Goal: Use online tool/utility: Utilize a website feature to perform a specific function

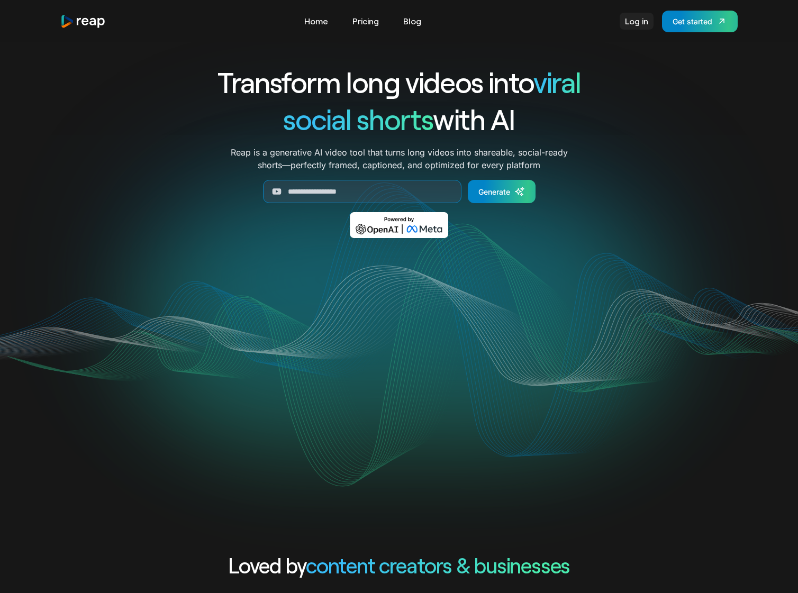
click at [632, 15] on link "Log in" at bounding box center [636, 21] width 34 height 17
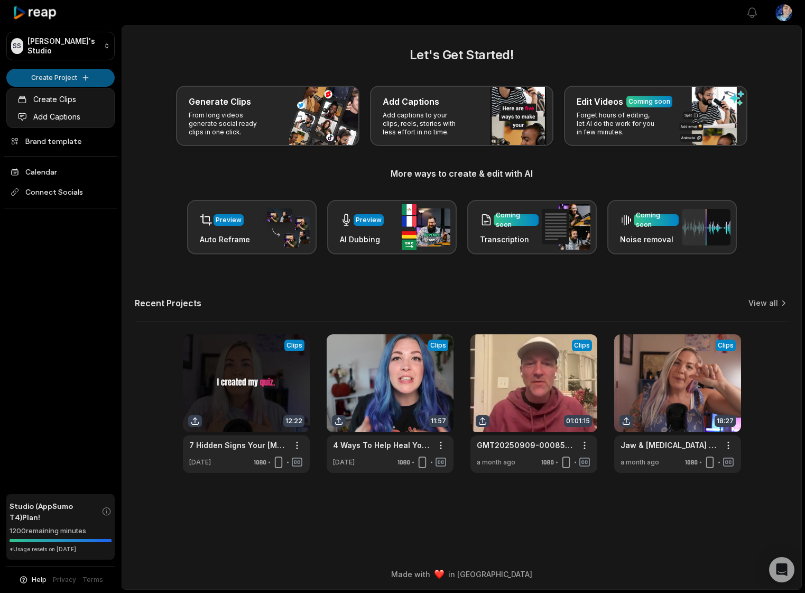
click at [59, 81] on html "SS Steve's Studio Create Project Home Projects Brand template Calendar Connect …" at bounding box center [402, 296] width 805 height 593
click at [197, 107] on html "SS Steve's Studio Create Project Home Projects Brand template Calendar Connect …" at bounding box center [402, 296] width 805 height 593
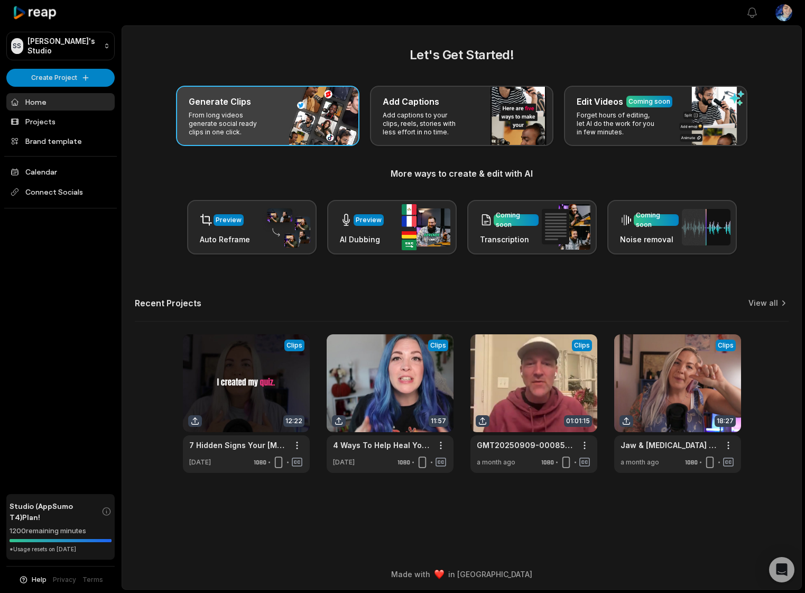
click at [260, 101] on div "Generate Clips" at bounding box center [268, 101] width 158 height 13
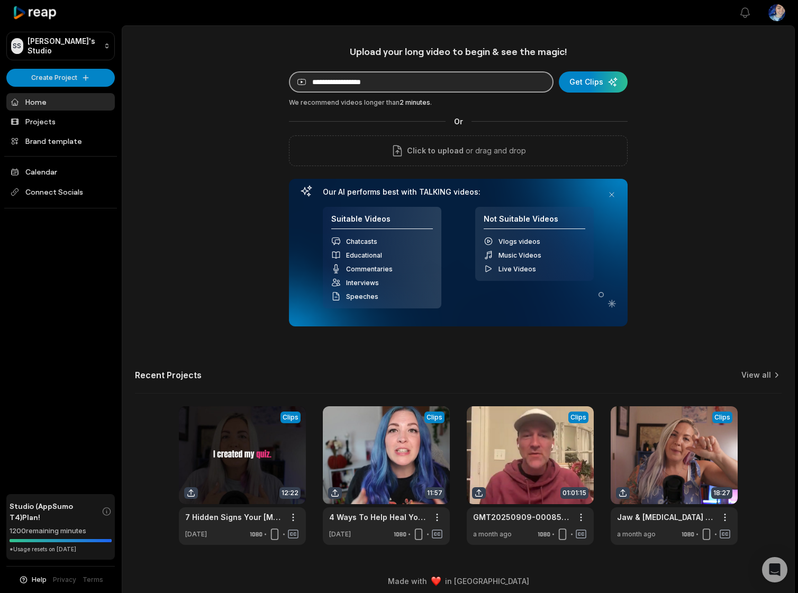
click at [338, 79] on input at bounding box center [421, 81] width 264 height 21
paste input "**********"
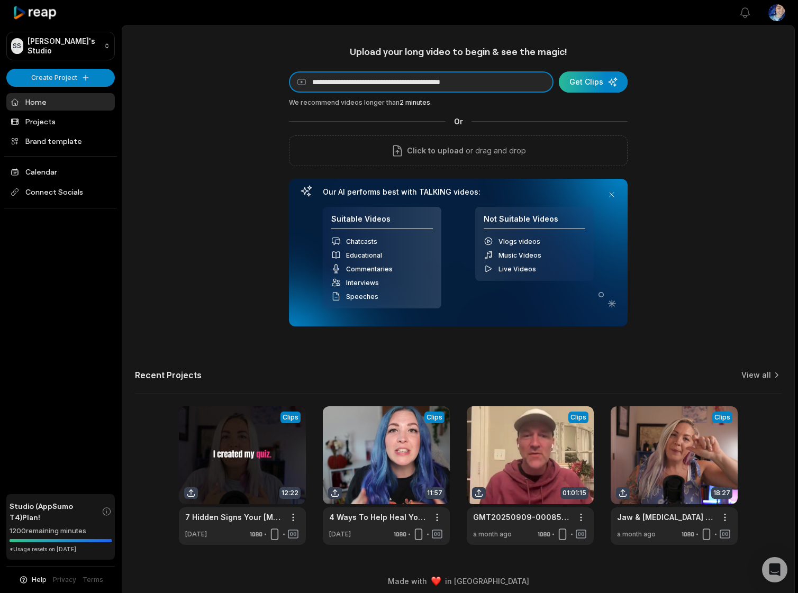
type input "**********"
click at [593, 79] on div "submit" at bounding box center [592, 81] width 69 height 21
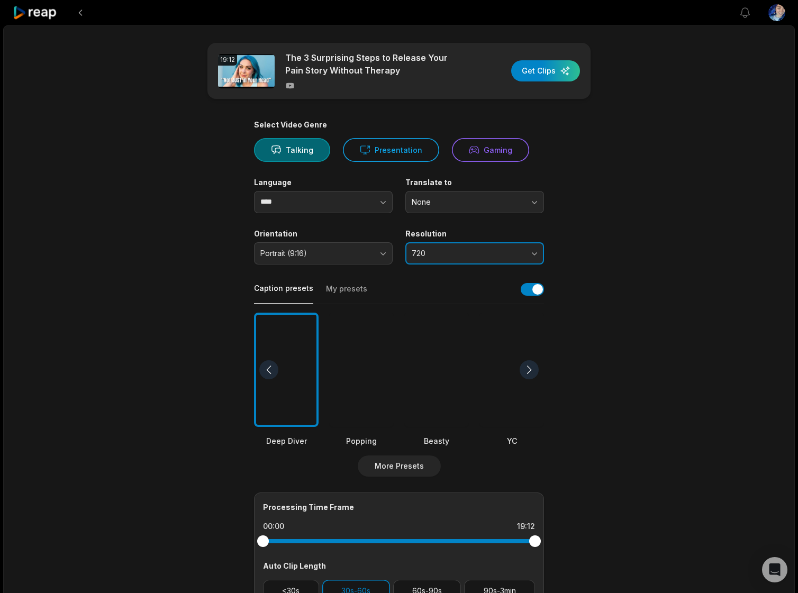
click at [526, 254] on button "720" at bounding box center [474, 253] width 139 height 22
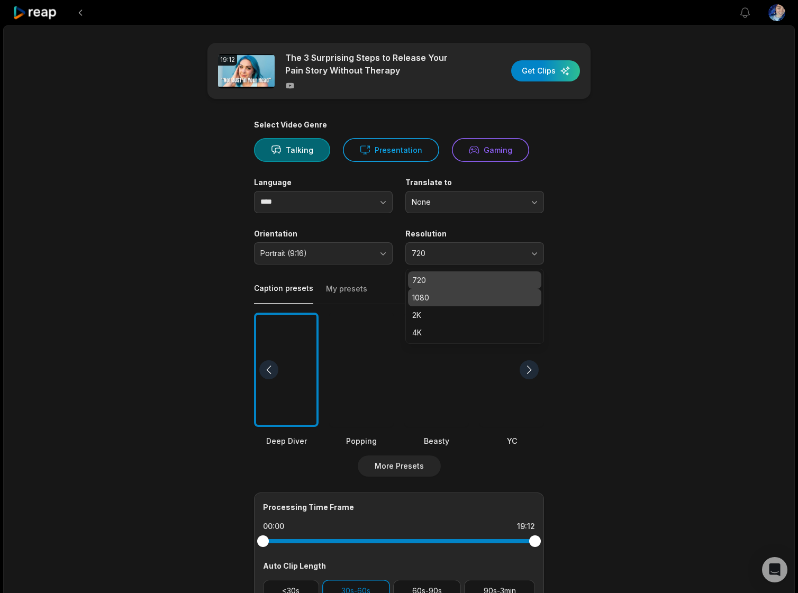
click at [425, 296] on p "1080" at bounding box center [474, 297] width 125 height 11
click at [529, 287] on button "button" at bounding box center [531, 289] width 23 height 13
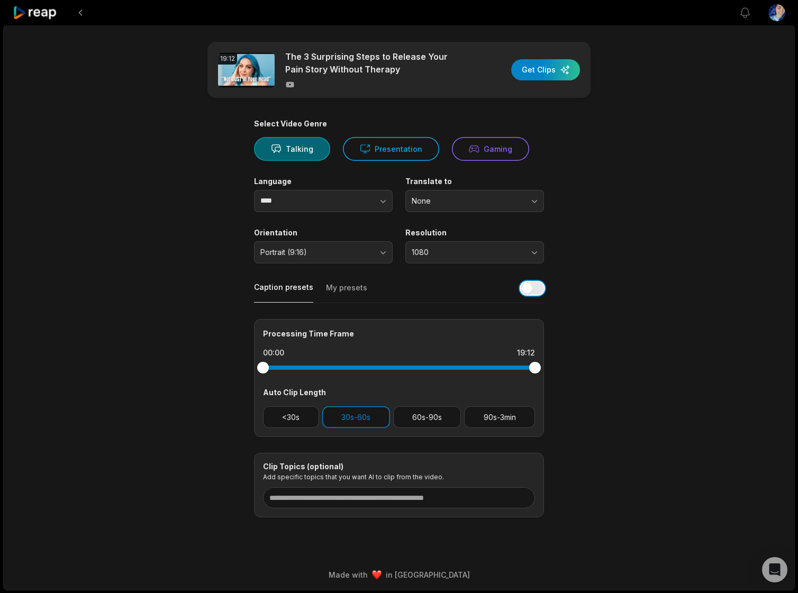
scroll to position [2, 0]
click at [289, 416] on button "<30s" at bounding box center [291, 417] width 56 height 22
drag, startPoint x: 403, startPoint y: 419, endPoint x: 453, endPoint y: 422, distance: 49.8
click at [404, 419] on button "60s-90s" at bounding box center [427, 417] width 68 height 22
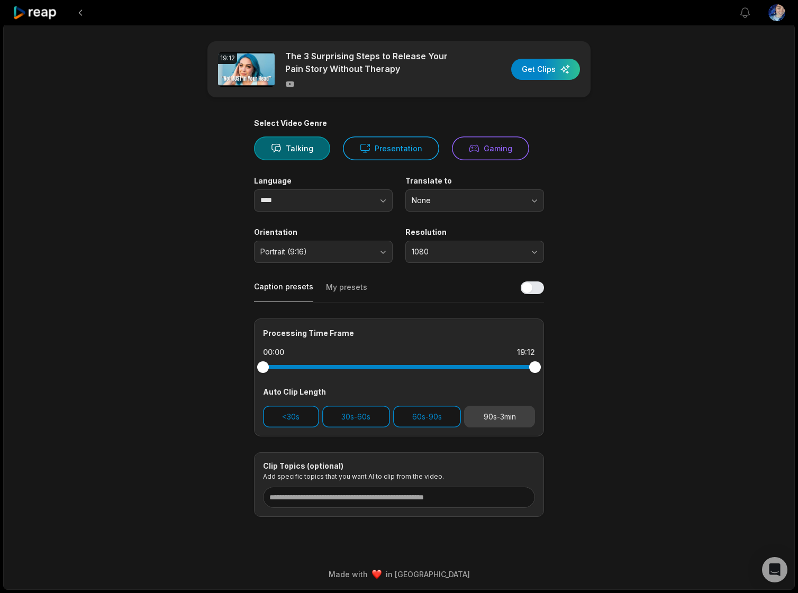
click at [493, 418] on button "90s-3min" at bounding box center [499, 417] width 71 height 22
click at [554, 74] on div "button" at bounding box center [545, 69] width 69 height 21
